Goal: Task Accomplishment & Management: Manage account settings

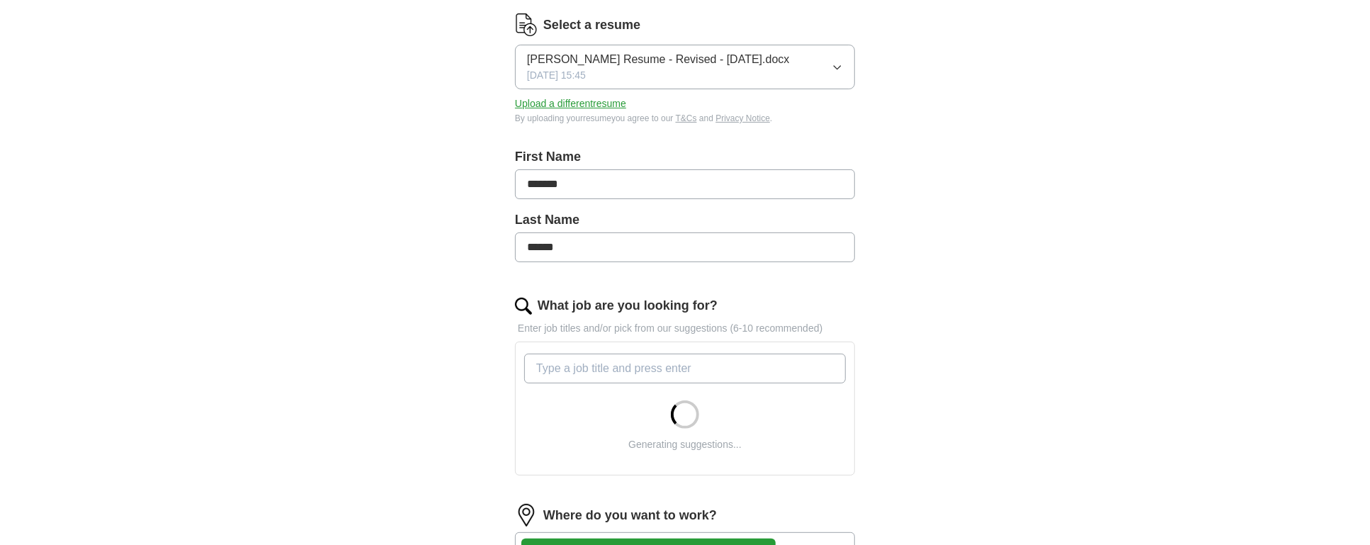
scroll to position [188, 0]
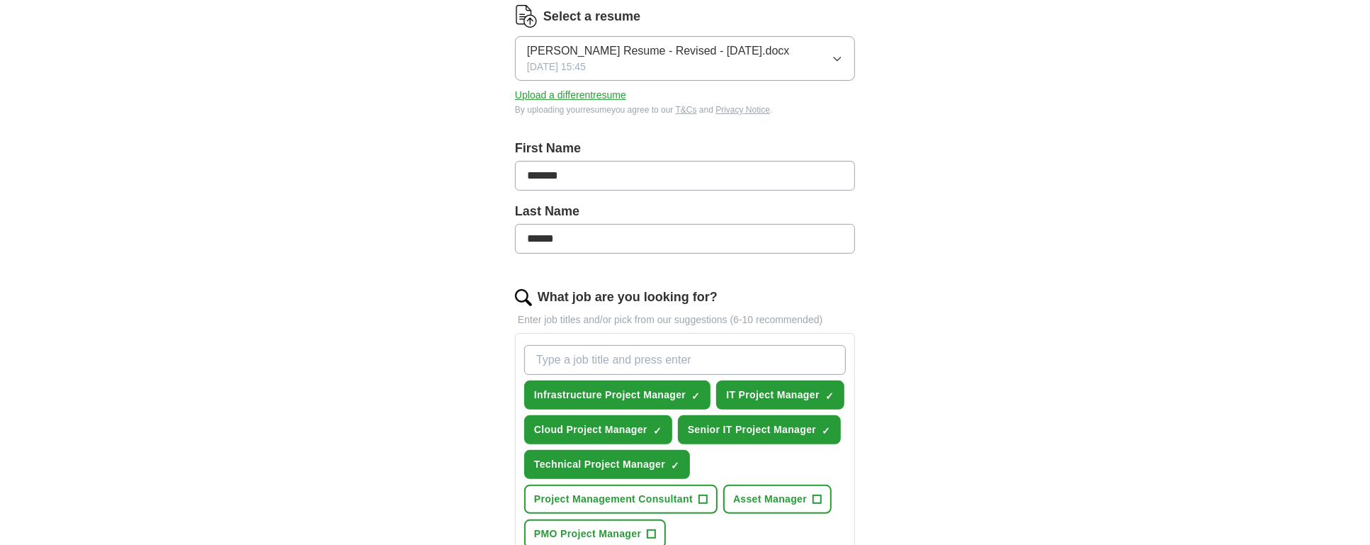
click at [837, 57] on icon "button" at bounding box center [837, 58] width 11 height 11
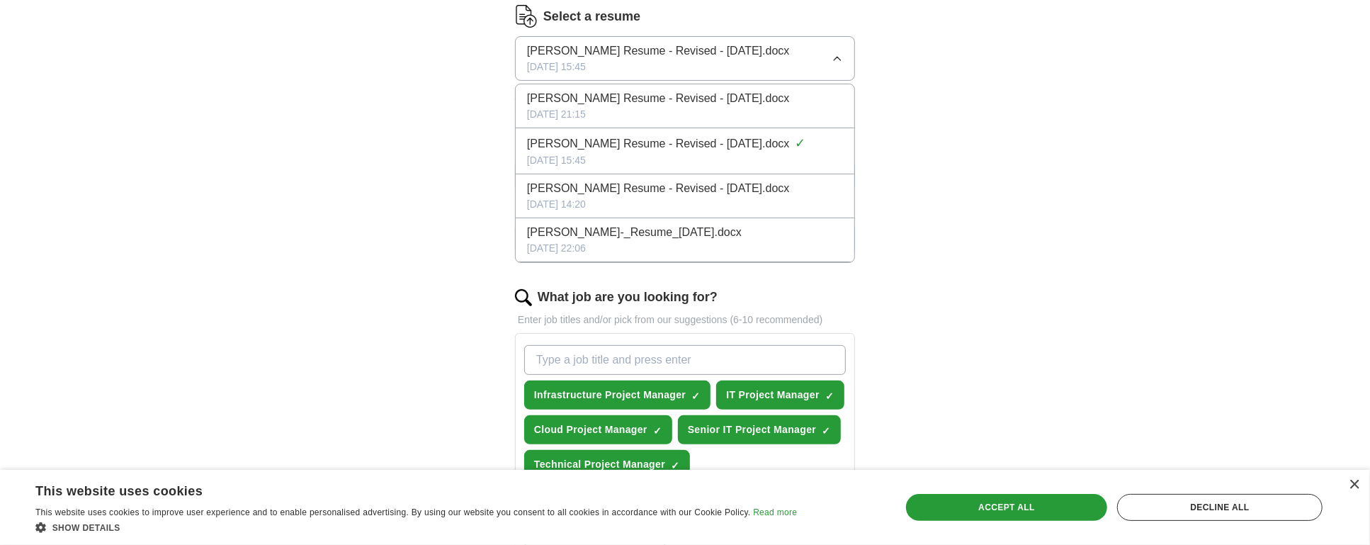
click at [837, 57] on icon "button" at bounding box center [837, 59] width 6 height 4
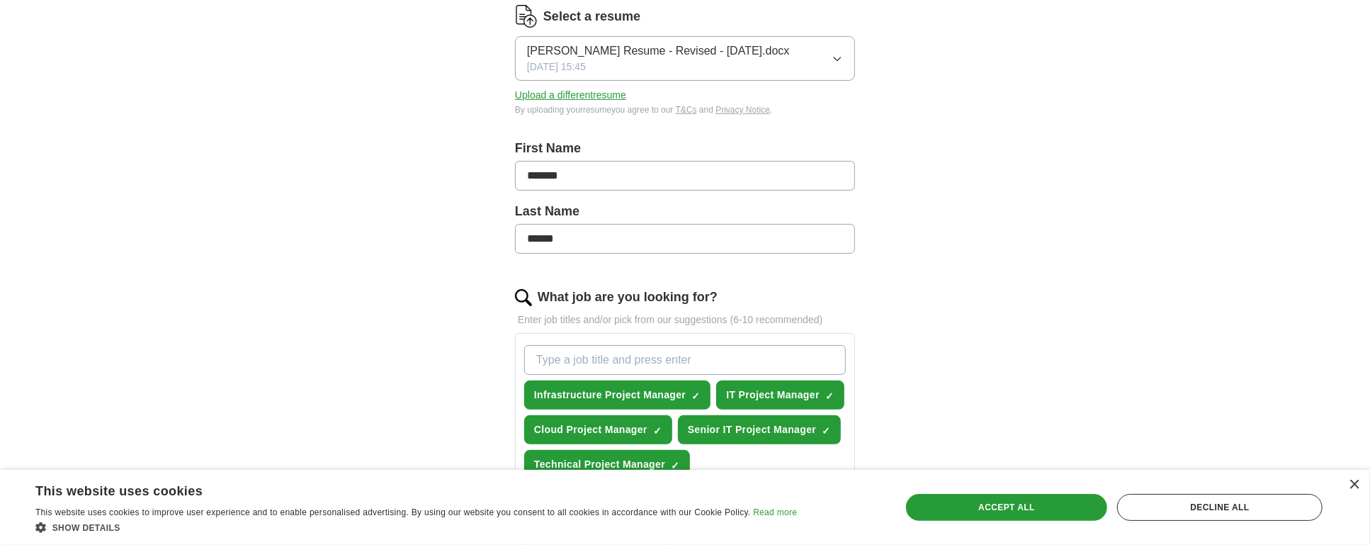
click at [586, 98] on button "Upload a different resume" at bounding box center [570, 95] width 111 height 15
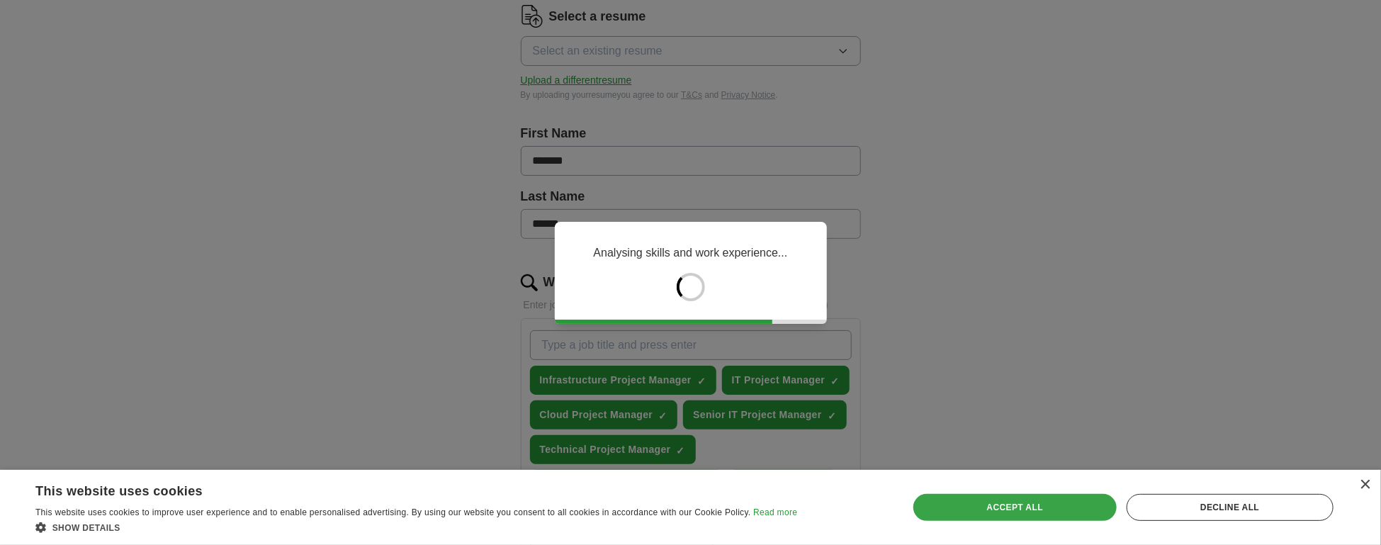
click at [1048, 507] on div "Accept all" at bounding box center [1014, 507] width 203 height 27
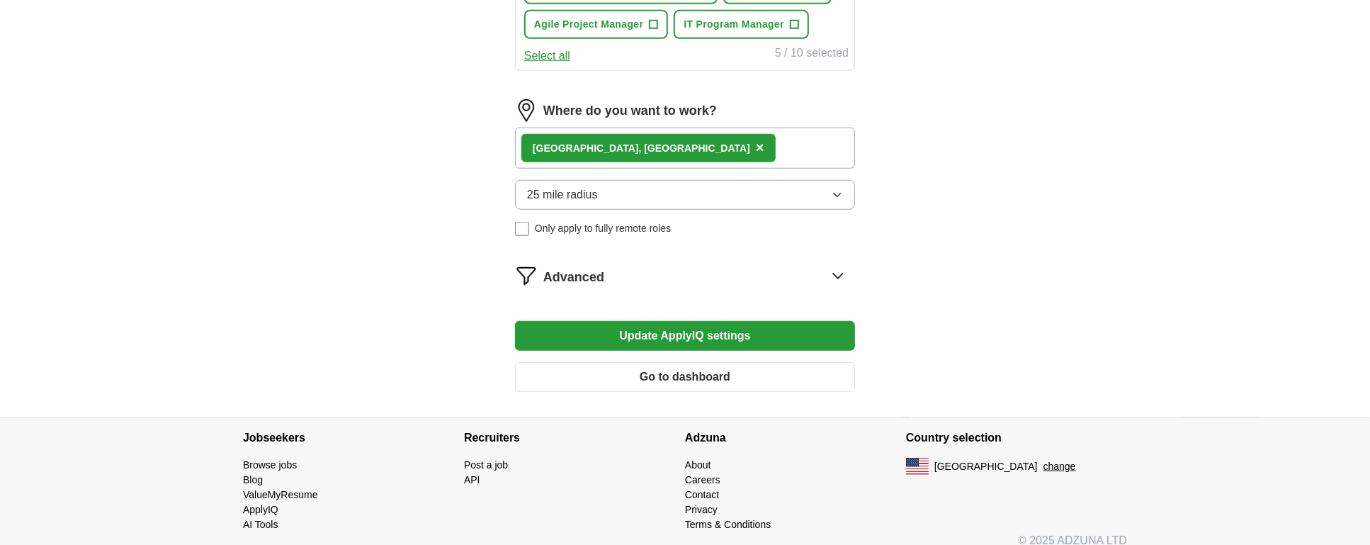
scroll to position [774, 0]
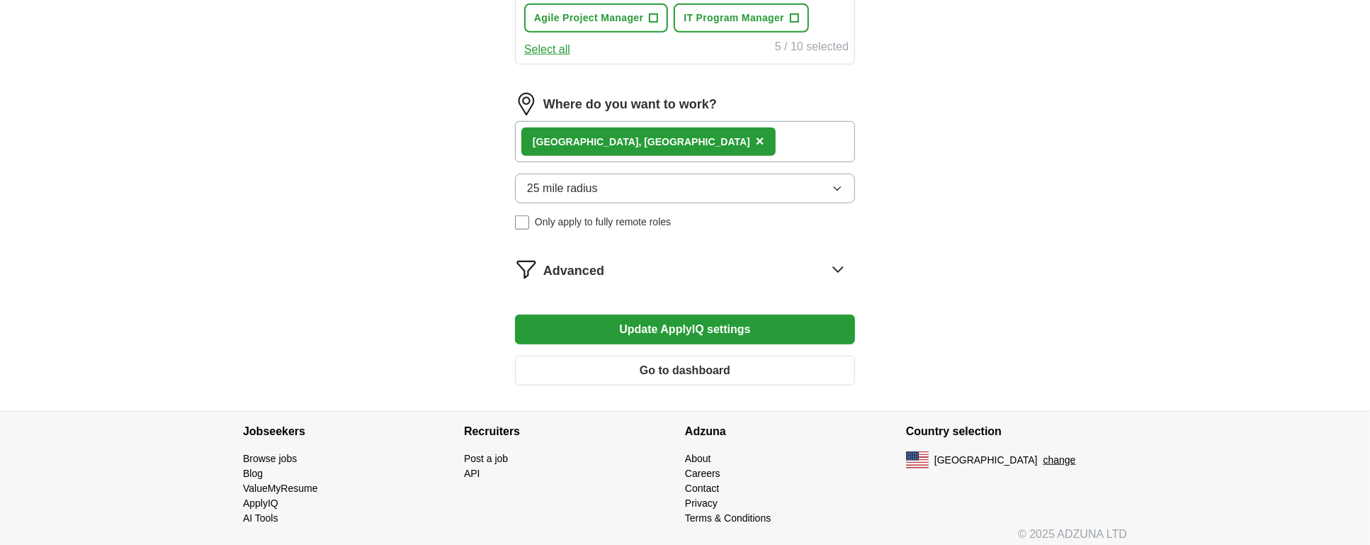
click at [689, 319] on button "Update ApplyIQ settings" at bounding box center [685, 330] width 340 height 30
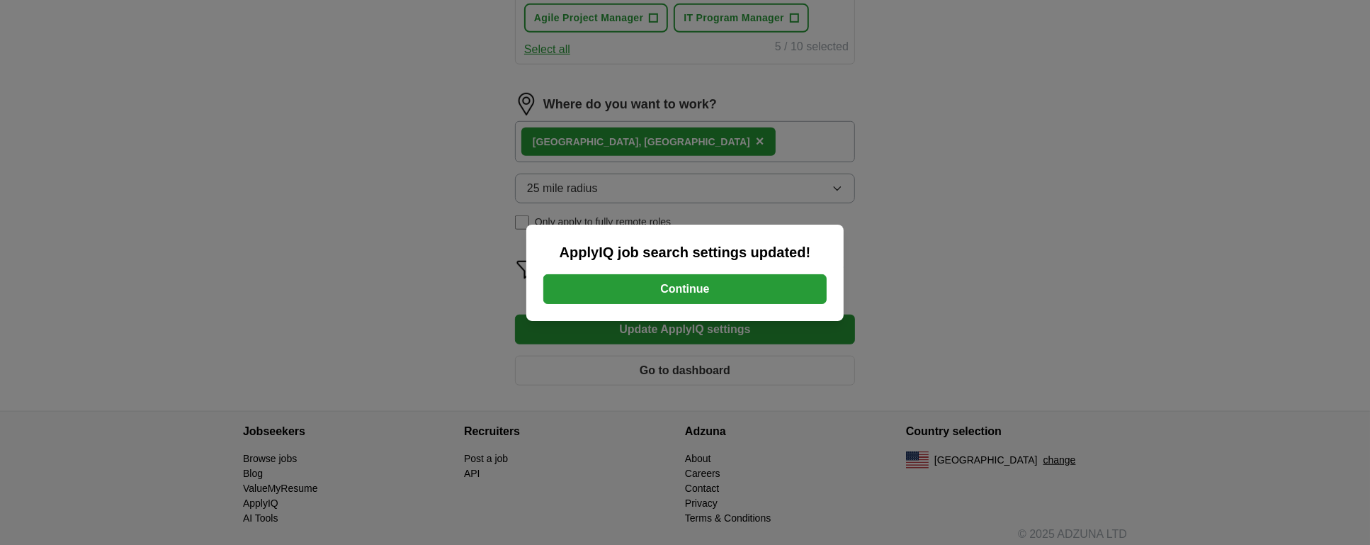
click at [675, 292] on button "Continue" at bounding box center [684, 289] width 283 height 30
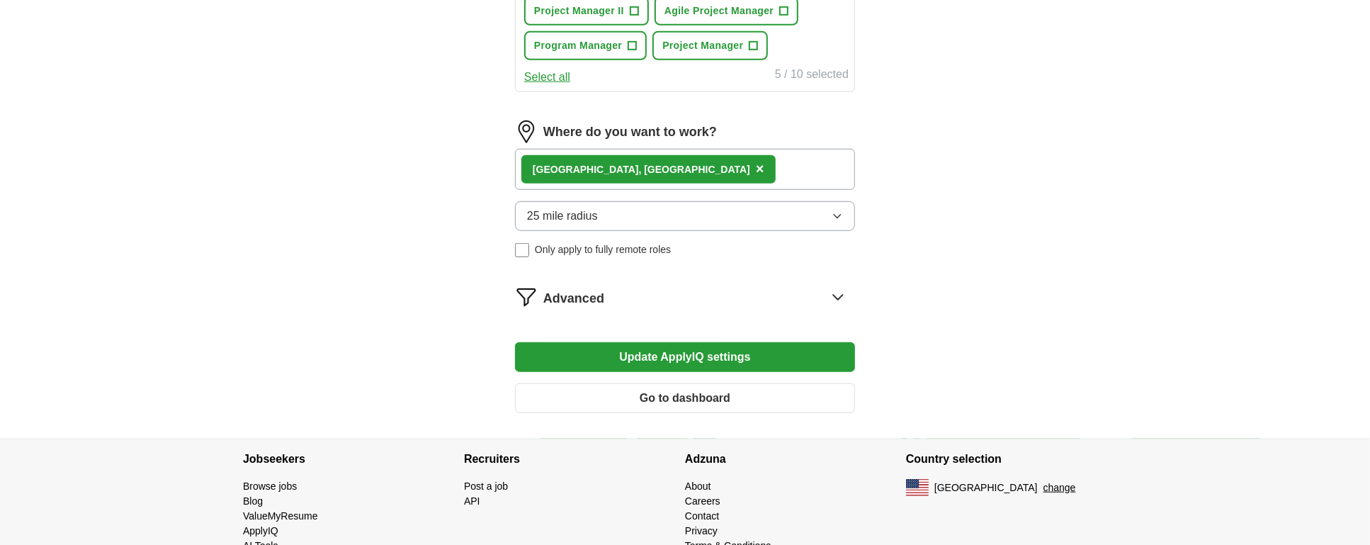
scroll to position [732, 0]
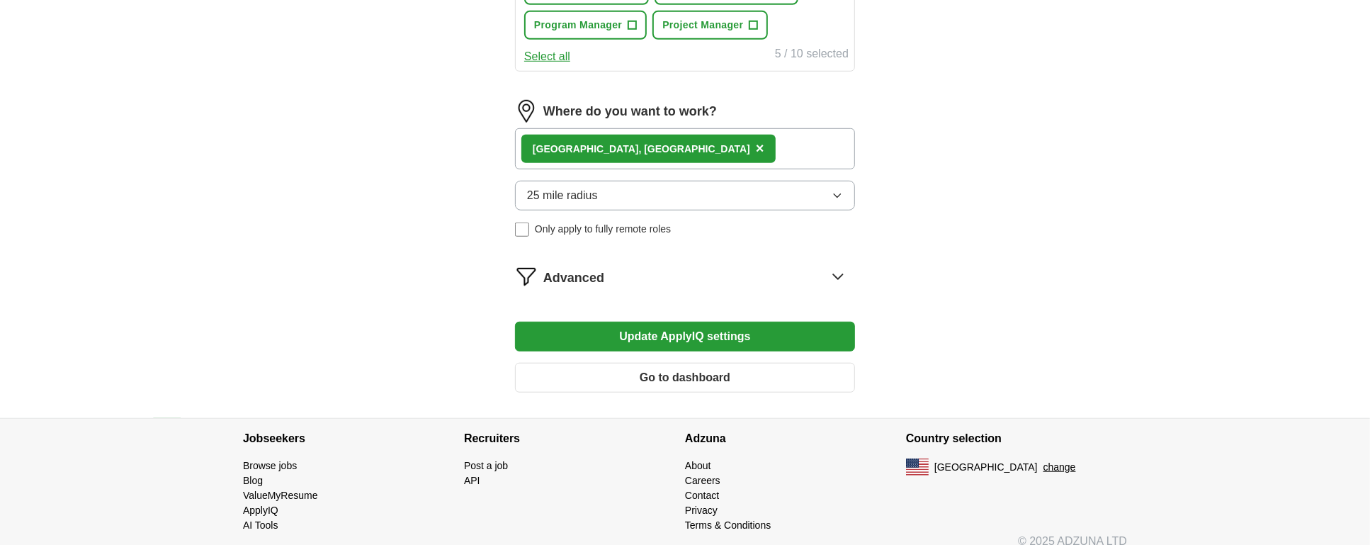
click at [689, 363] on button "Go to dashboard" at bounding box center [685, 378] width 340 height 30
